Goal: Information Seeking & Learning: Learn about a topic

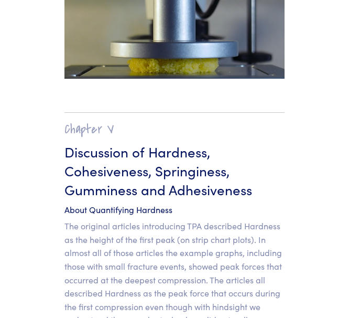
scroll to position [9960, 0]
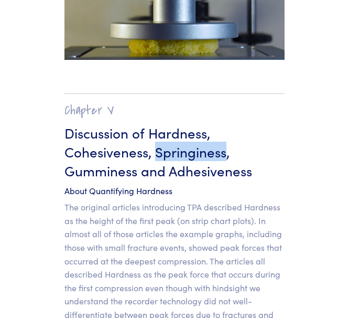
drag, startPoint x: 157, startPoint y: 85, endPoint x: 224, endPoint y: 85, distance: 67.1
click at [224, 123] on h3 "Discussion of Hardness, Cohesiveness, Springiness, Gumminess and Adhesiveness" at bounding box center [174, 151] width 220 height 57
copy h3 "Springiness"
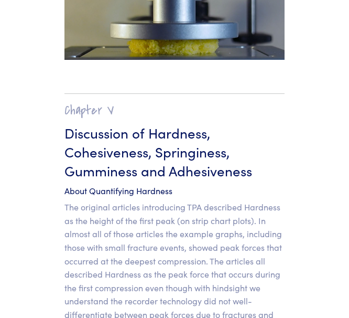
click at [232, 123] on h3 "Discussion of Hardness, Cohesiveness, Springiness, Gumminess and Adhesiveness" at bounding box center [174, 151] width 220 height 57
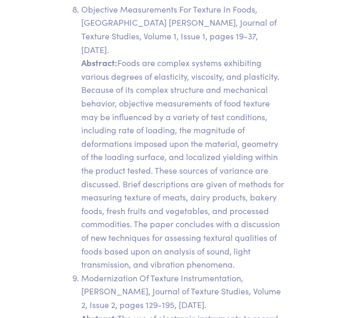
scroll to position [19528, 0]
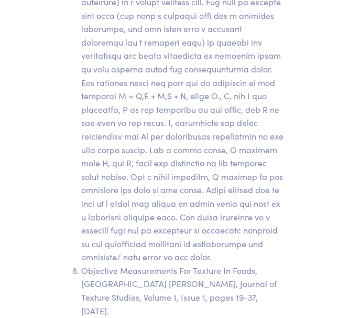
drag, startPoint x: 276, startPoint y: 210, endPoint x: 308, endPoint y: 301, distance: 96.7
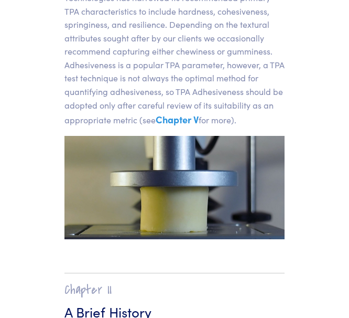
scroll to position [0, 0]
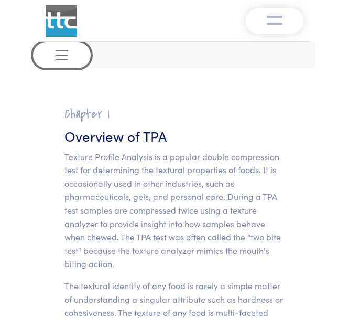
click at [72, 68] on button "Toggle navigation" at bounding box center [62, 55] width 58 height 26
click at [70, 54] on button "Toggle navigation" at bounding box center [62, 55] width 58 height 26
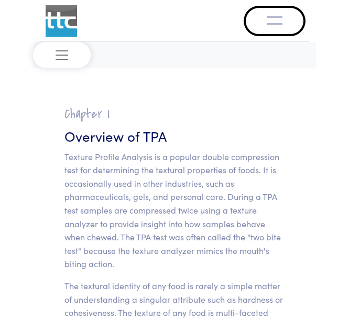
click at [275, 16] on img "Toggle navigation" at bounding box center [275, 19] width 16 height 13
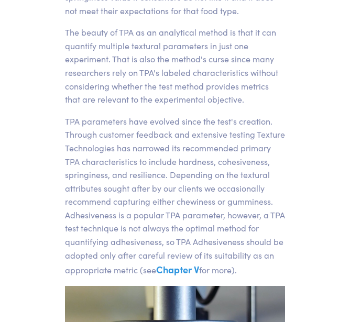
scroll to position [1305, 0]
